Goal: Find specific page/section: Find specific page/section

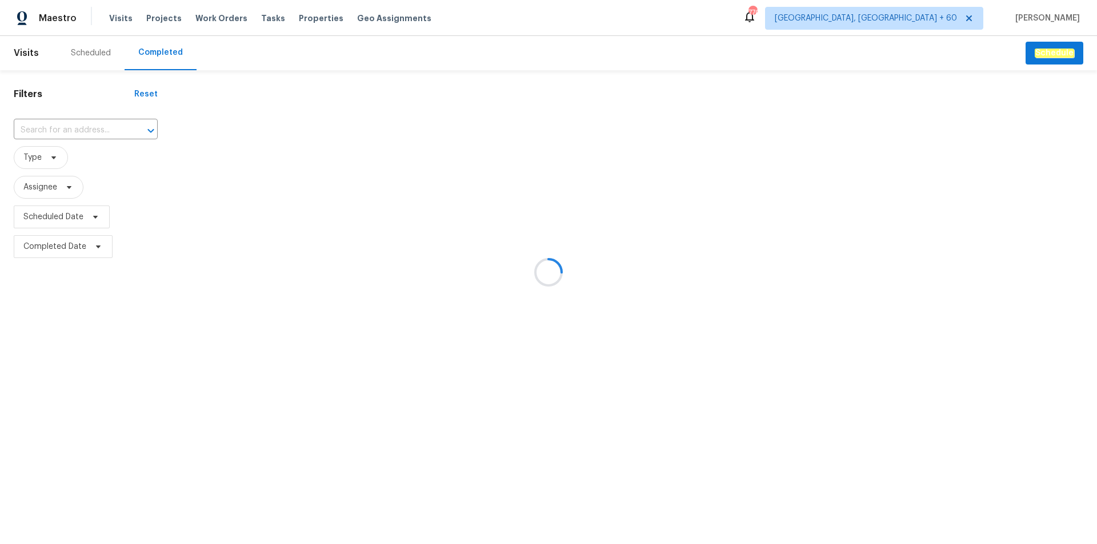
click at [67, 131] on div at bounding box center [548, 272] width 1097 height 544
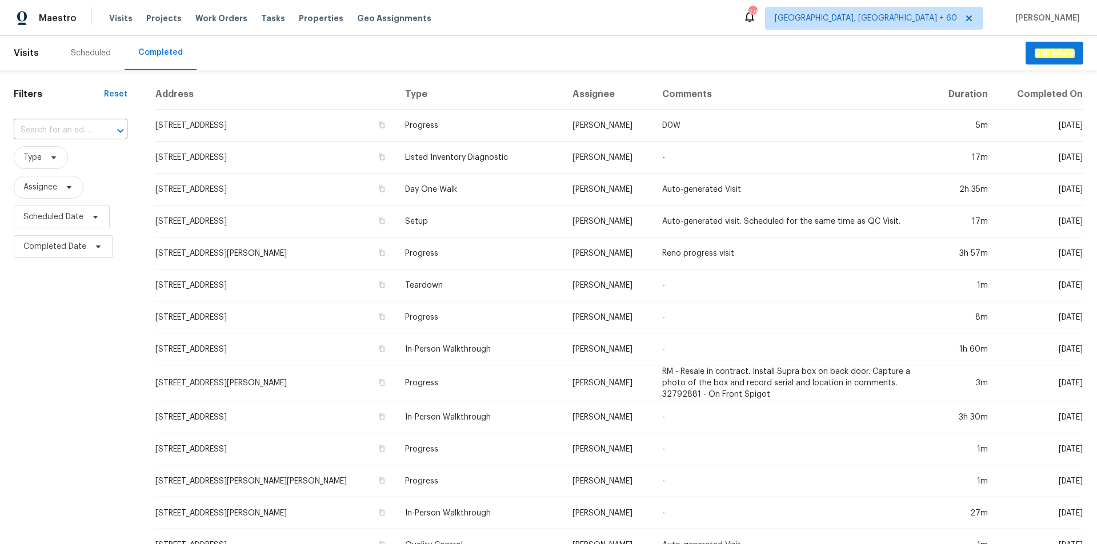
click at [67, 131] on input "text" at bounding box center [55, 131] width 82 height 18
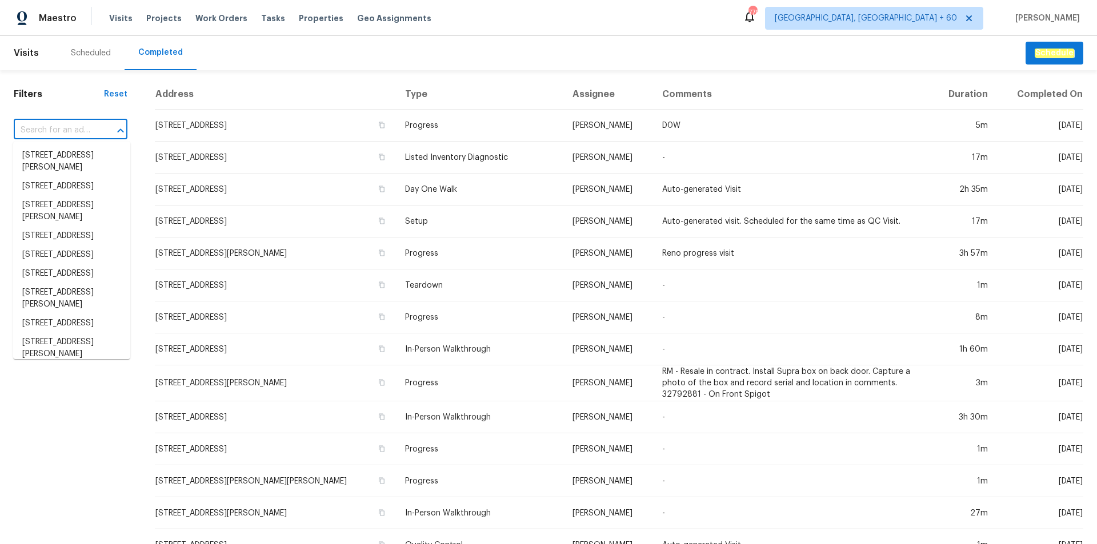
paste input "[STREET_ADDRESS][PERSON_NAME]"
type input "[STREET_ADDRESS][PERSON_NAME]"
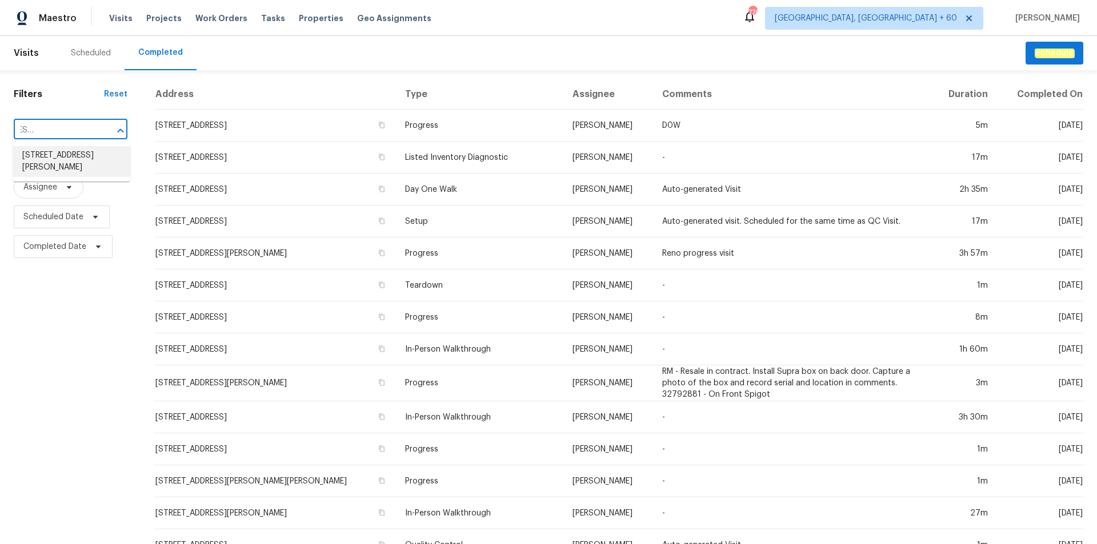
click at [62, 164] on li "[STREET_ADDRESS][PERSON_NAME]" at bounding box center [71, 161] width 117 height 31
click at [80, 127] on input "text" at bounding box center [55, 131] width 82 height 18
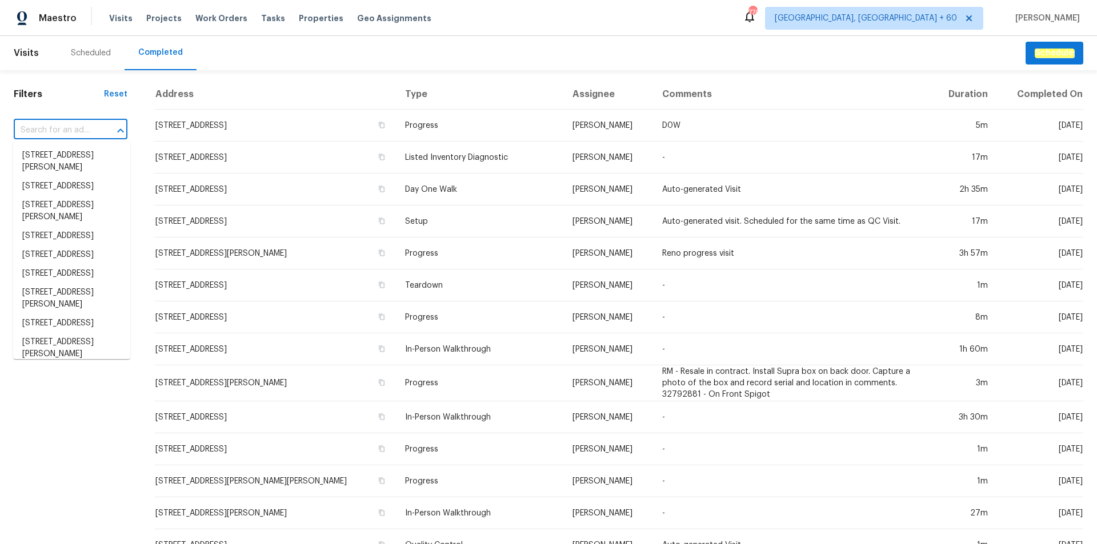
paste input "[STREET_ADDRESS][PERSON_NAME]"
type input "[STREET_ADDRESS][PERSON_NAME]"
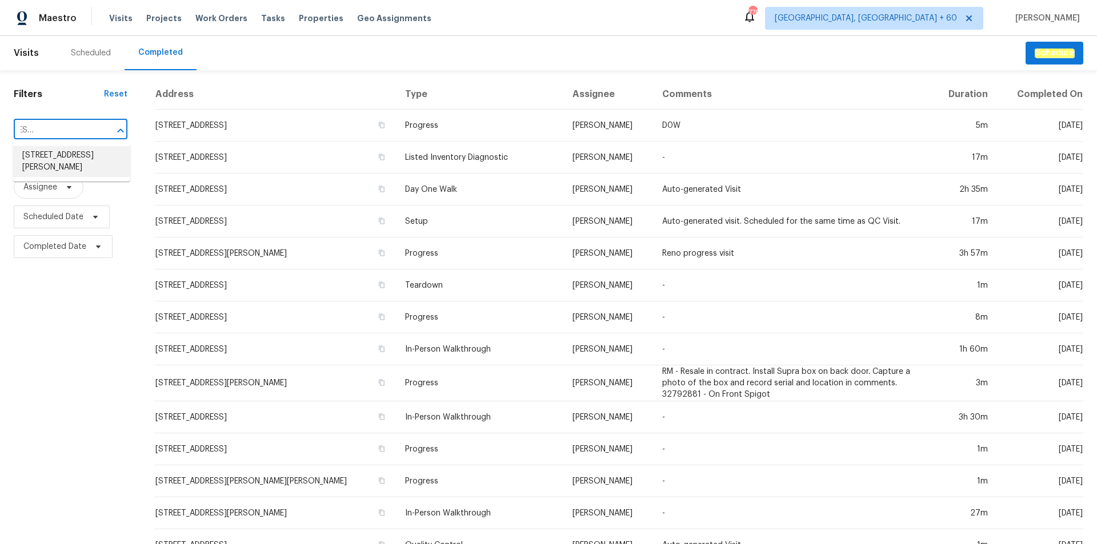
click at [77, 157] on li "[STREET_ADDRESS][PERSON_NAME]" at bounding box center [71, 161] width 117 height 31
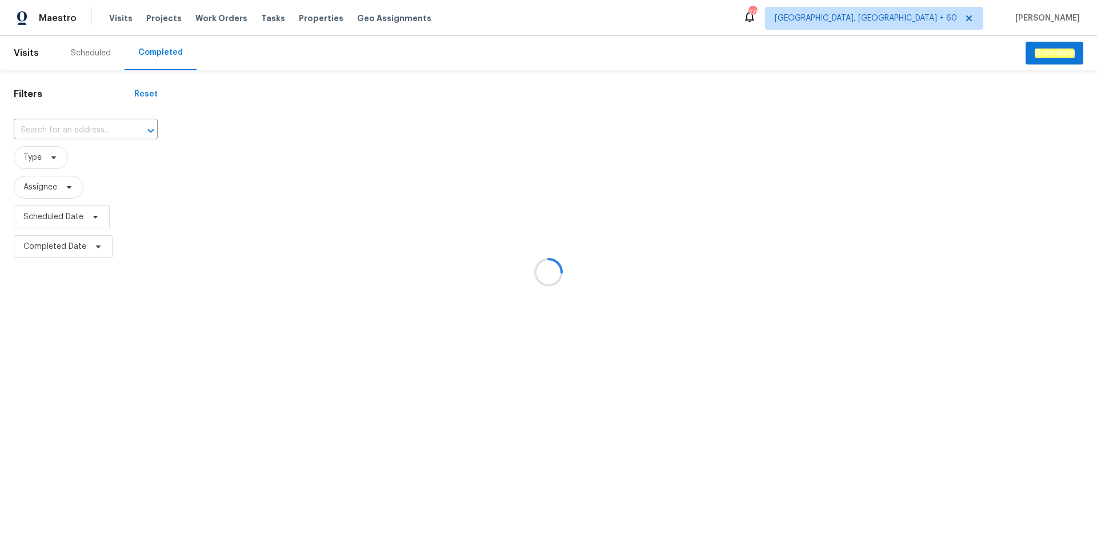
type input "[STREET_ADDRESS][PERSON_NAME]"
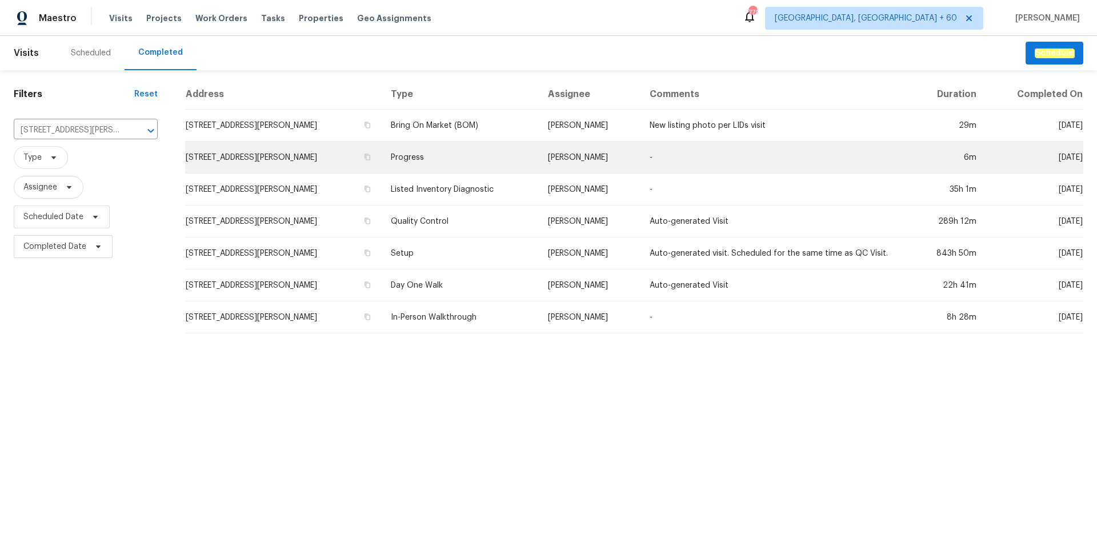
click at [426, 153] on td "Progress" at bounding box center [460, 158] width 157 height 32
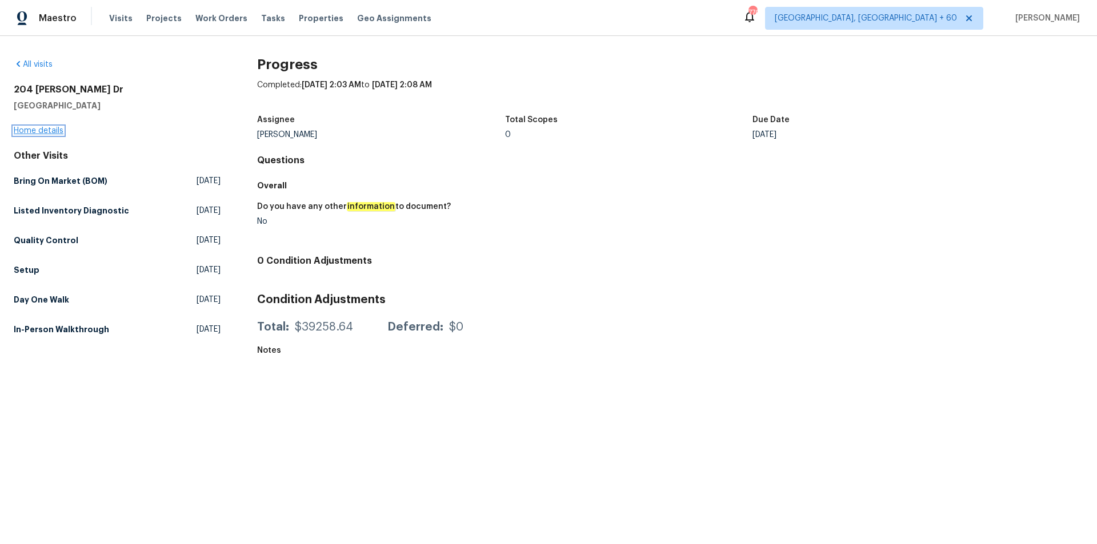
click at [43, 133] on link "Home details" at bounding box center [39, 131] width 50 height 8
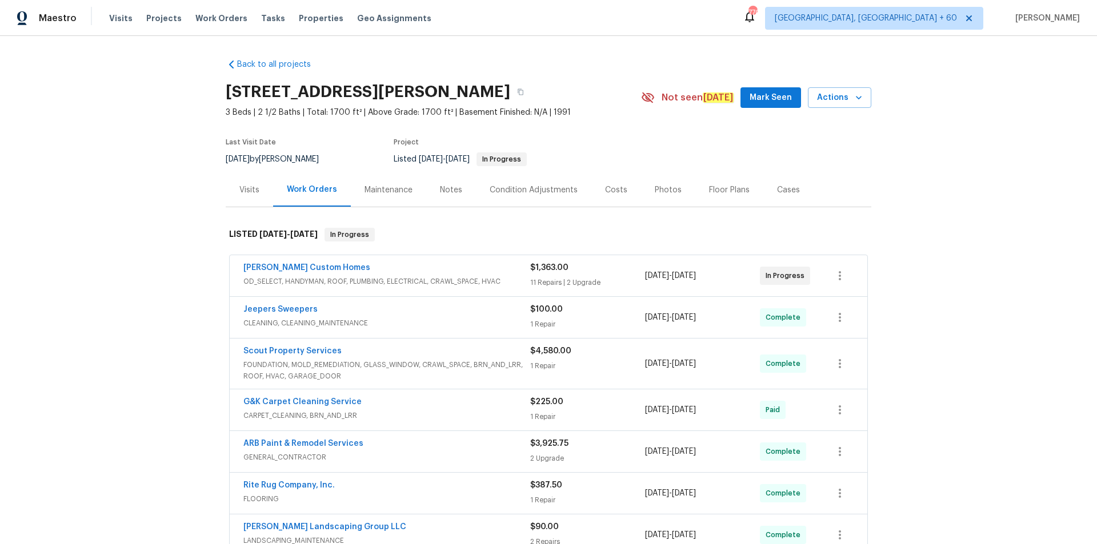
click at [658, 195] on div "Photos" at bounding box center [668, 189] width 27 height 11
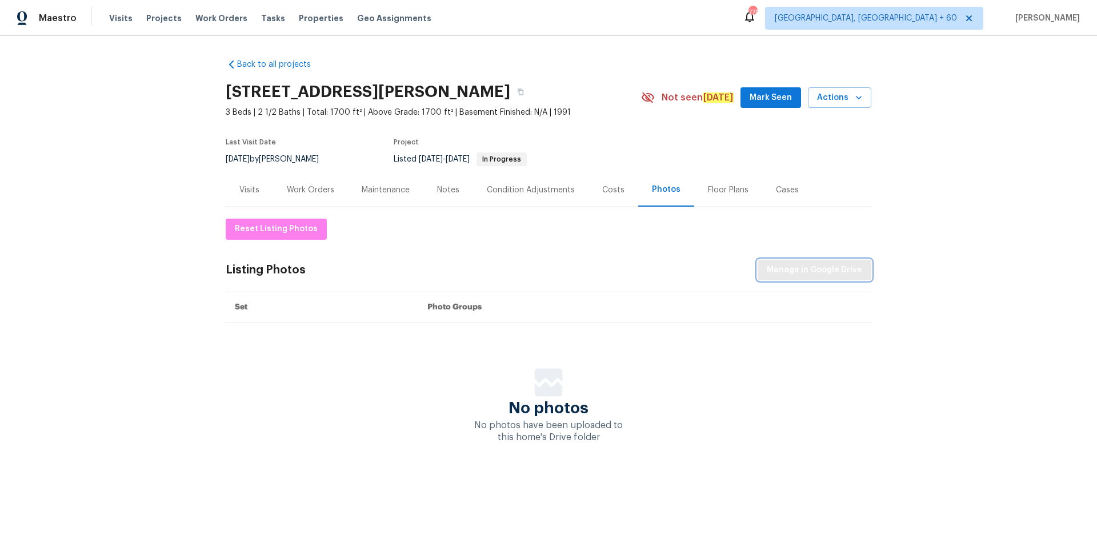
drag, startPoint x: 789, startPoint y: 263, endPoint x: 797, endPoint y: 263, distance: 8.6
click at [797, 263] on span "Manage in Google Drive" at bounding box center [814, 270] width 95 height 14
